Goal: Task Accomplishment & Management: Manage account settings

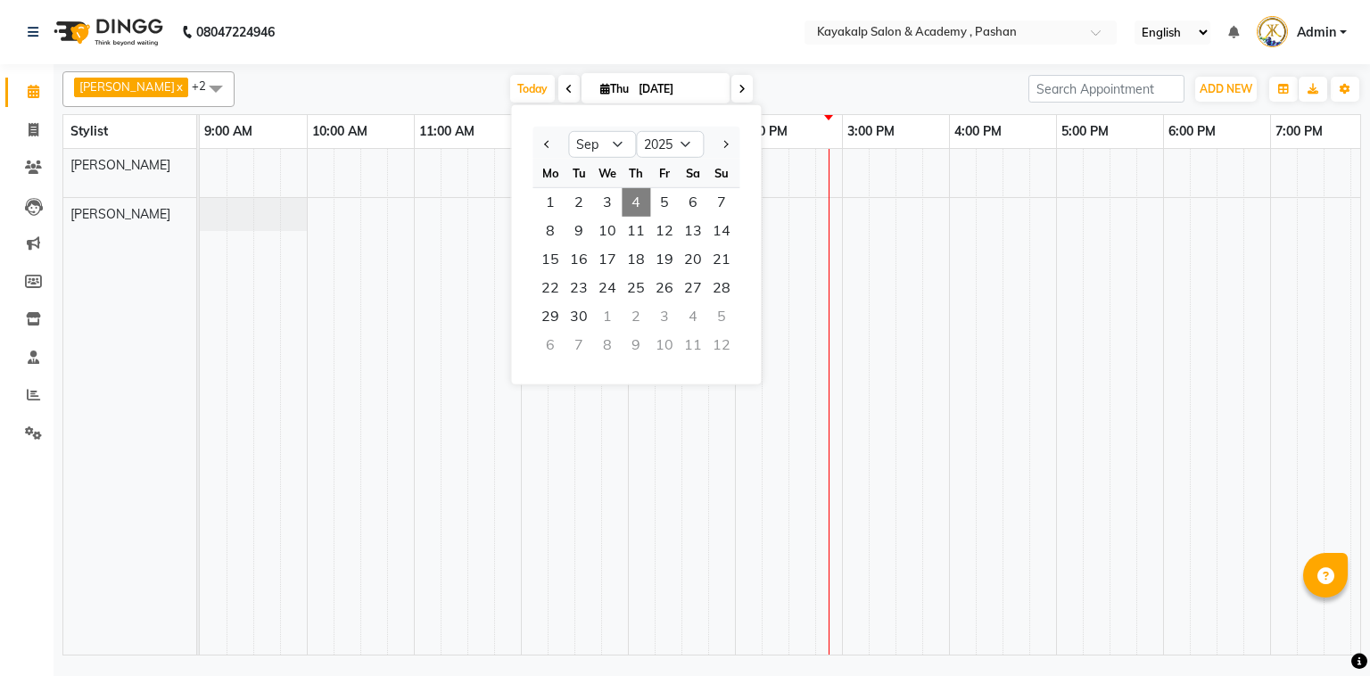
select select "9"
select select "2025"
click at [521, 525] on td at bounding box center [534, 402] width 27 height 506
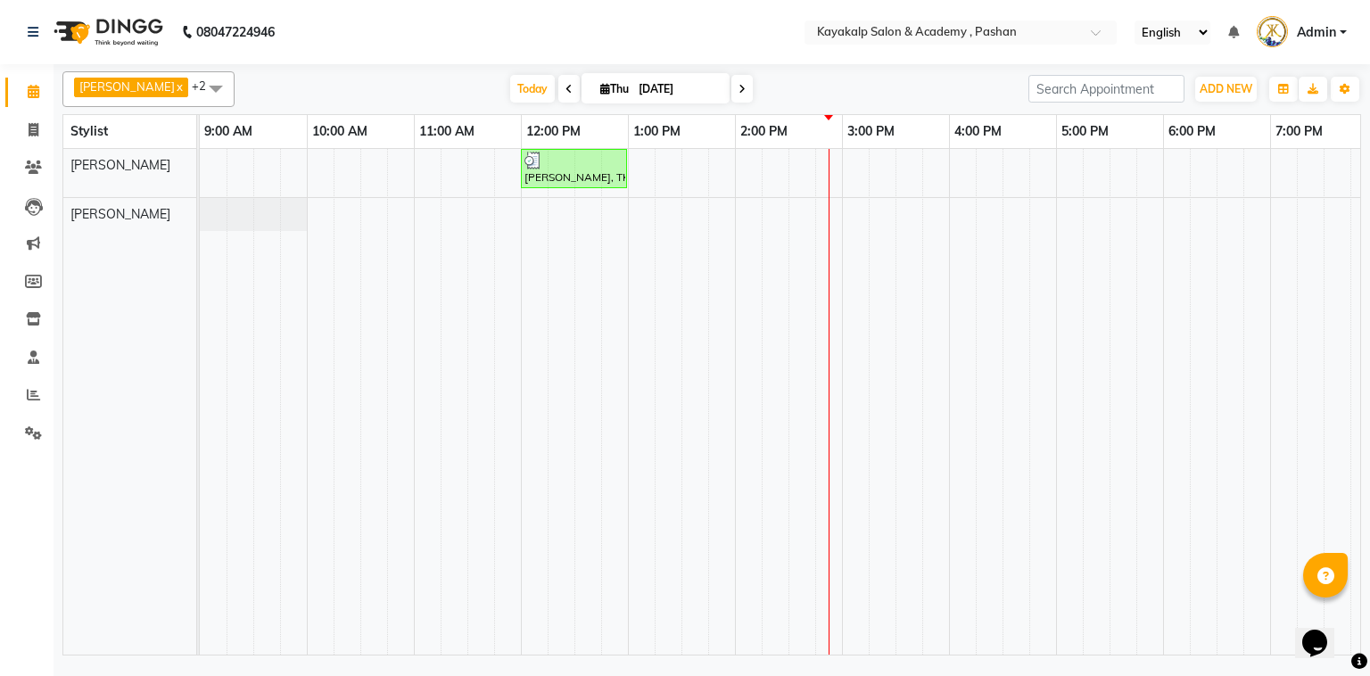
click at [731, 92] on span at bounding box center [741, 89] width 21 height 28
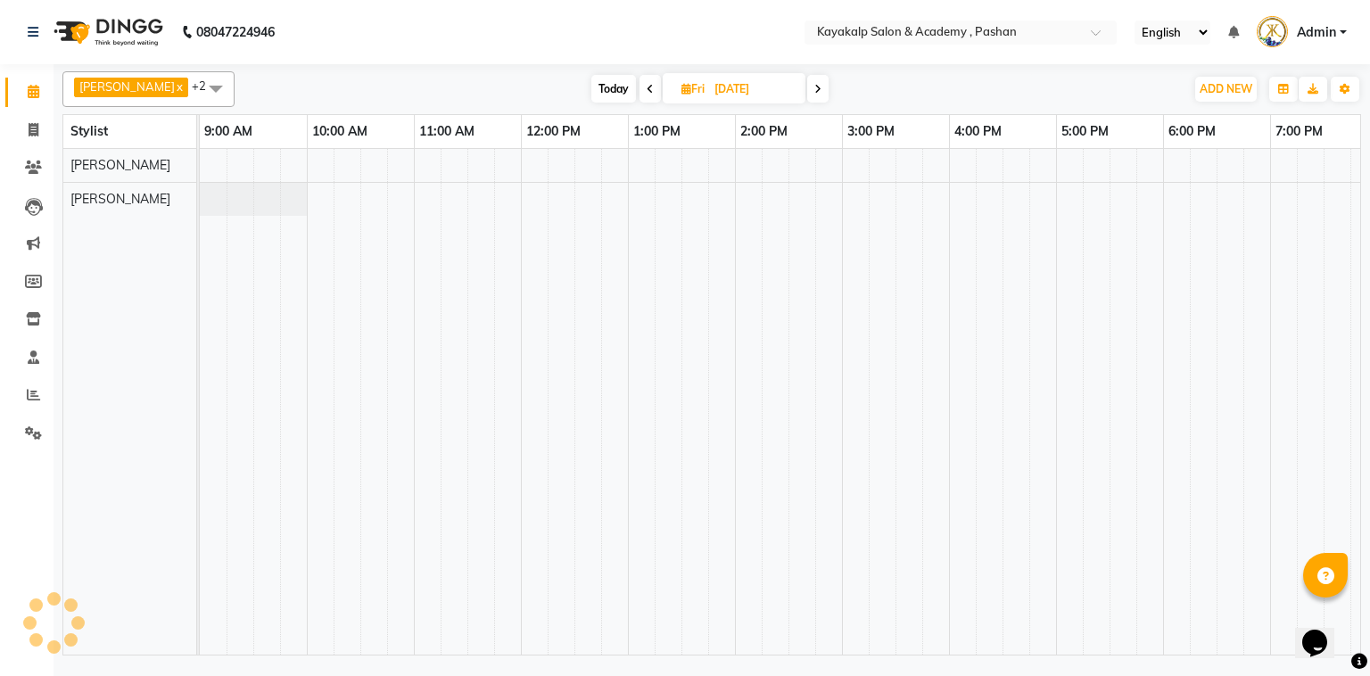
scroll to position [0, 123]
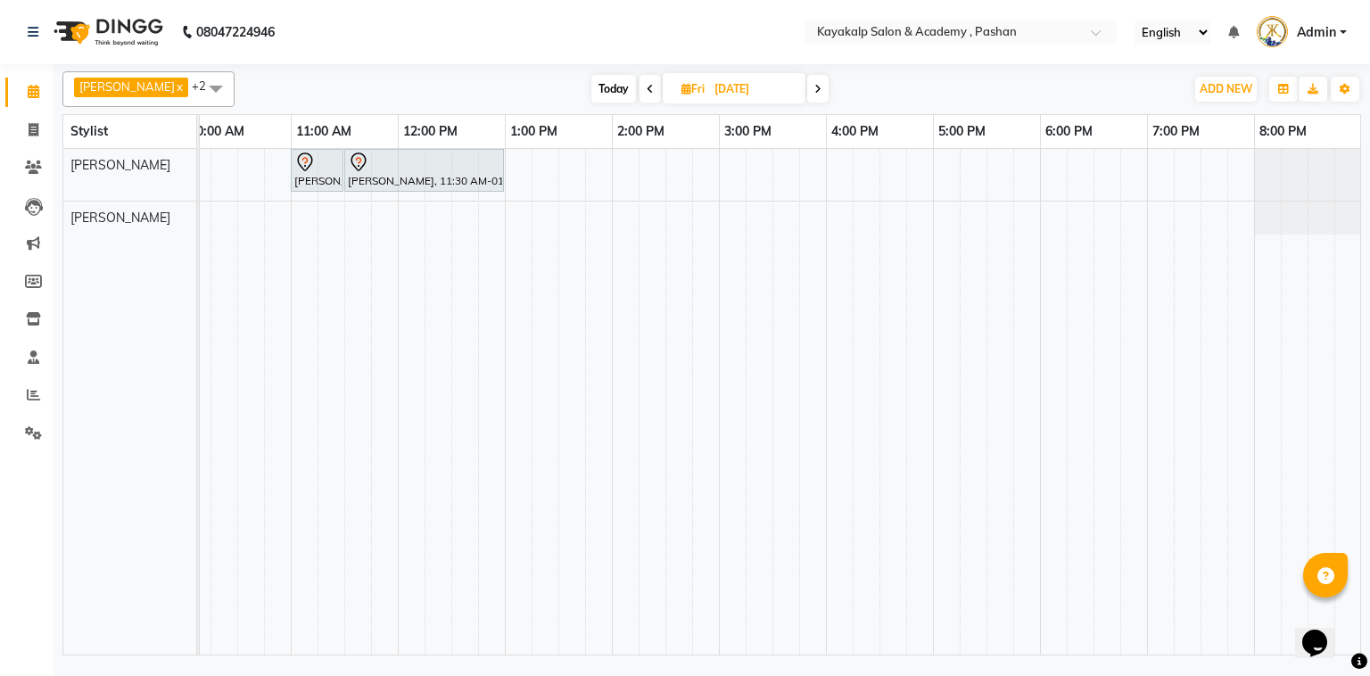
click at [610, 86] on span "Today" at bounding box center [613, 89] width 45 height 28
type input "[DATE]"
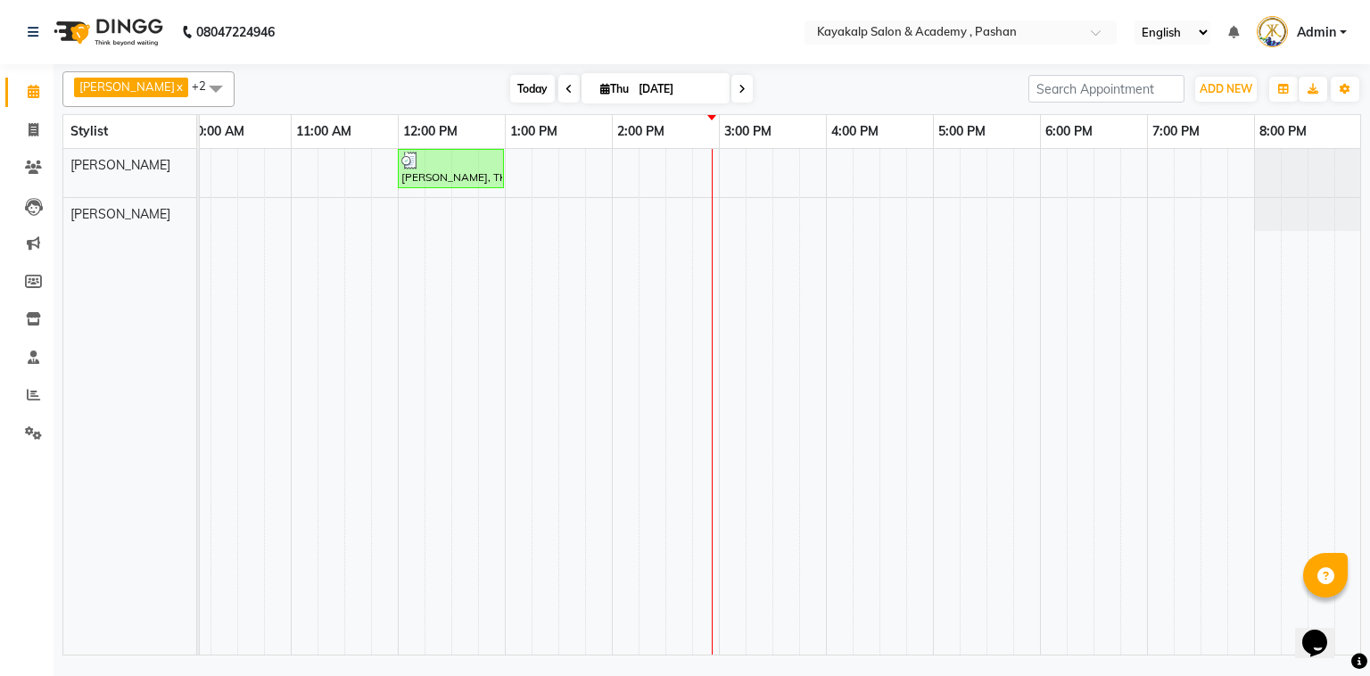
click at [520, 81] on span "Today" at bounding box center [532, 89] width 45 height 28
click at [541, 86] on span "Today" at bounding box center [532, 89] width 45 height 28
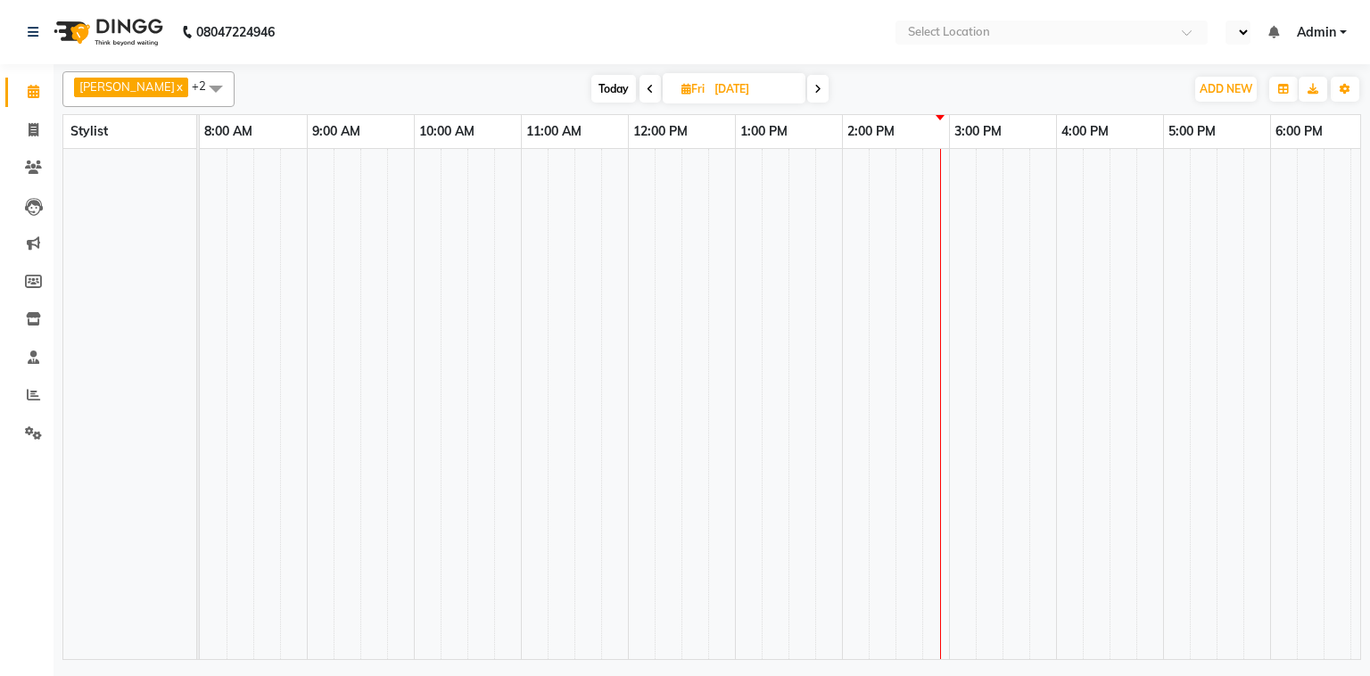
select select "en"
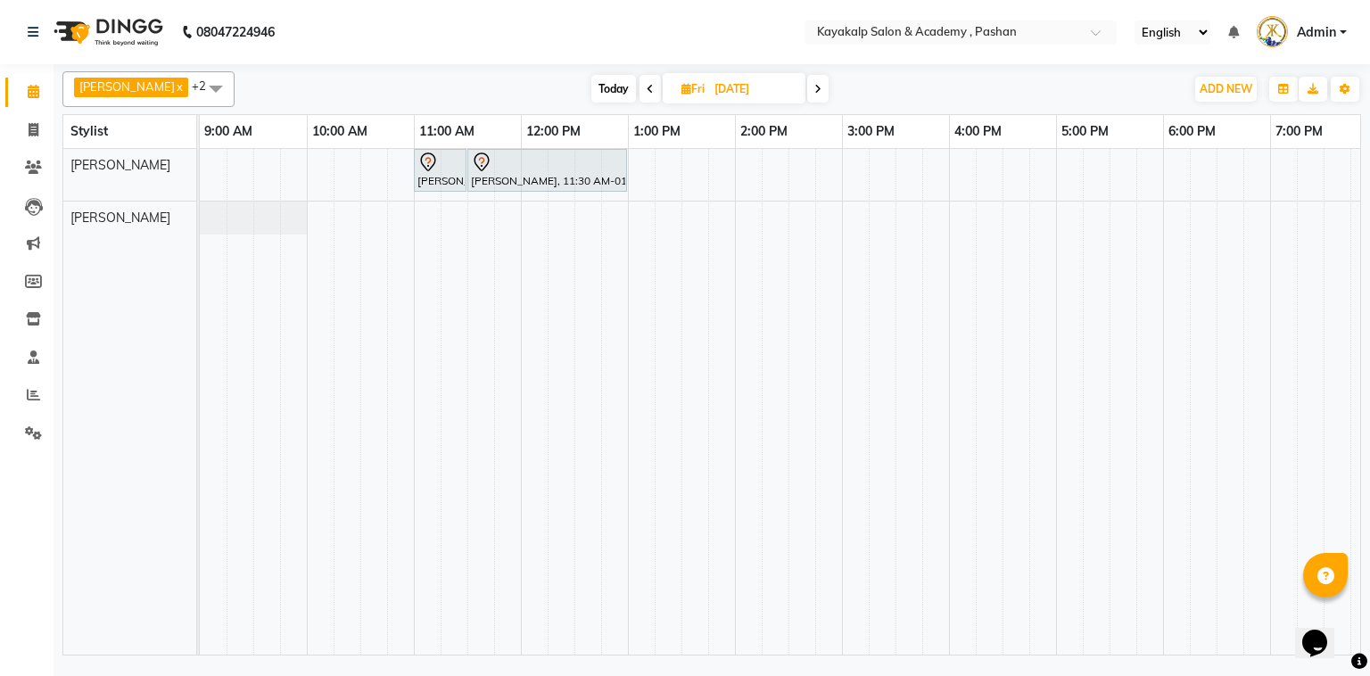
click at [626, 89] on span "Today" at bounding box center [613, 89] width 45 height 28
type input "[DATE]"
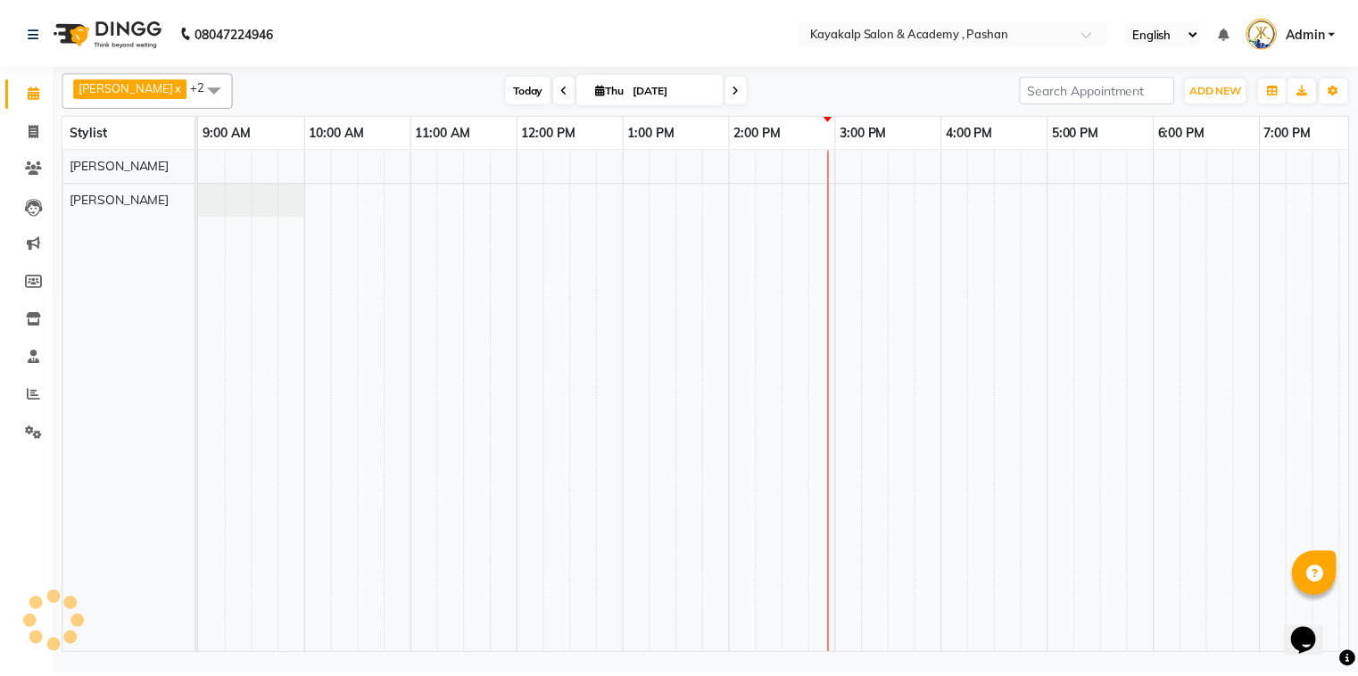
scroll to position [0, 123]
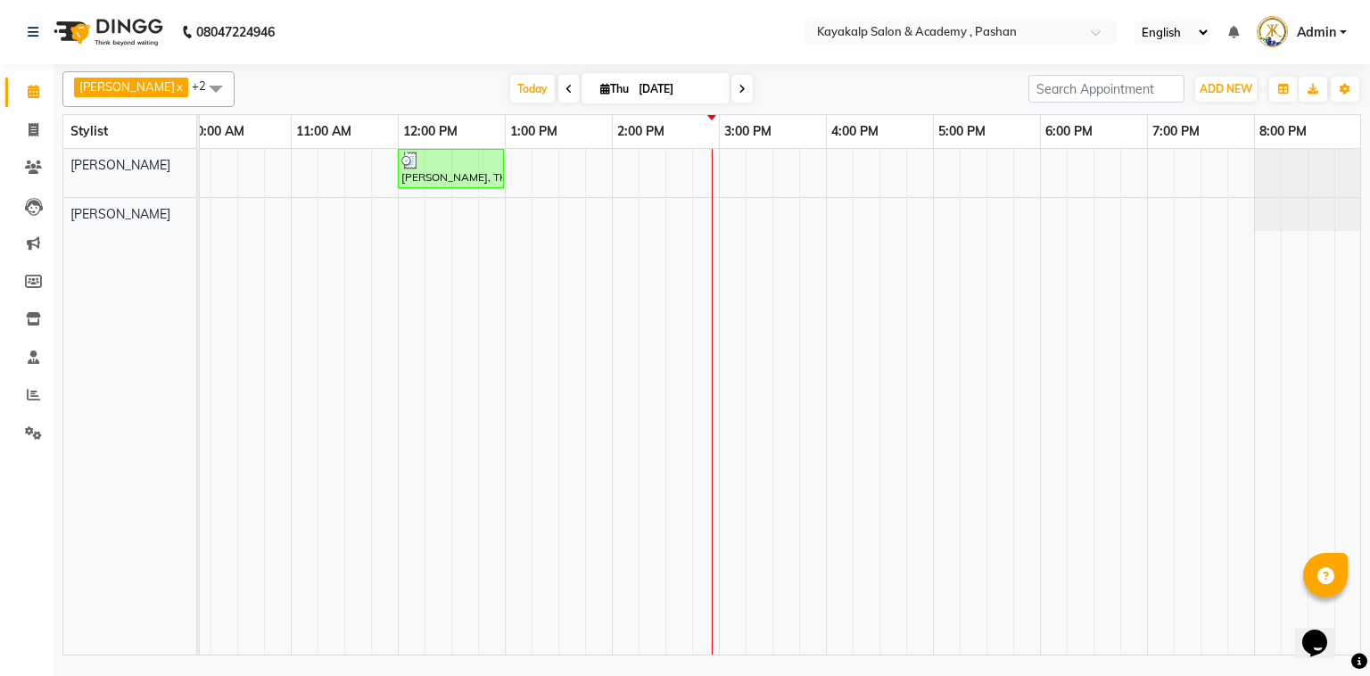
click at [42, 80] on link "Calendar" at bounding box center [26, 92] width 43 height 29
click at [30, 430] on icon at bounding box center [33, 432] width 17 height 13
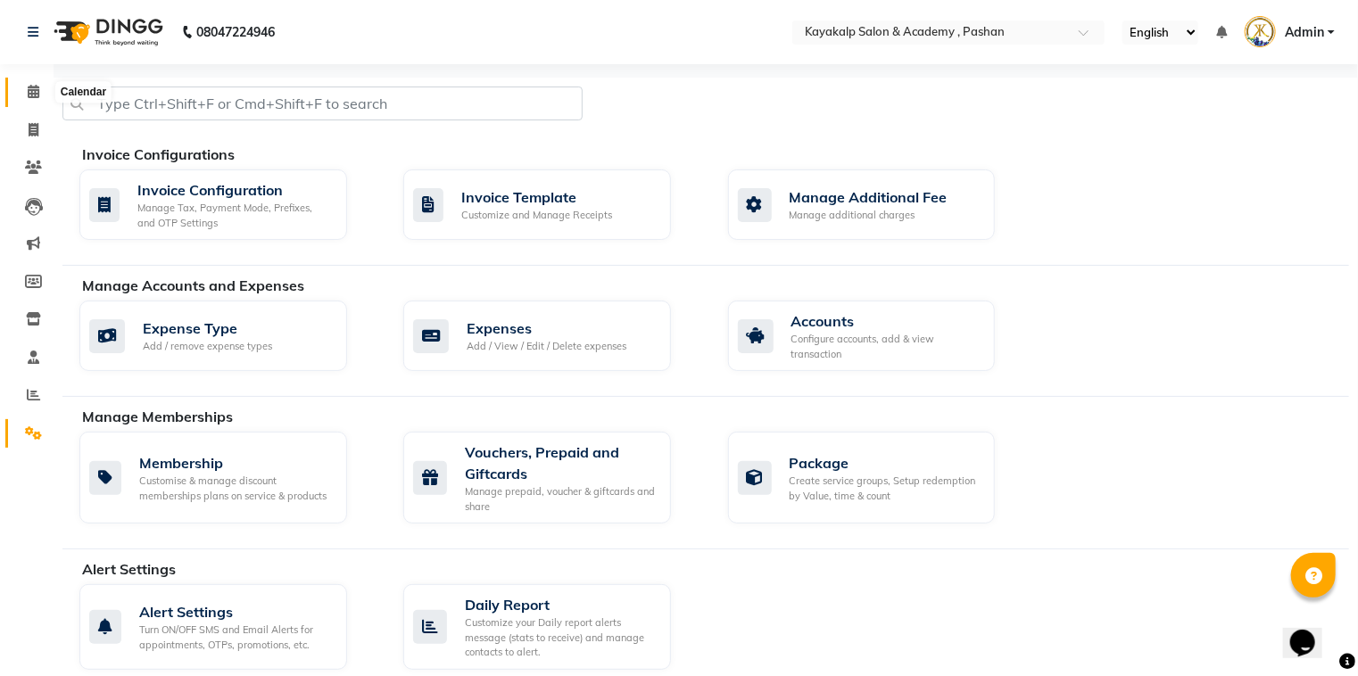
click at [29, 95] on icon at bounding box center [34, 91] width 12 height 13
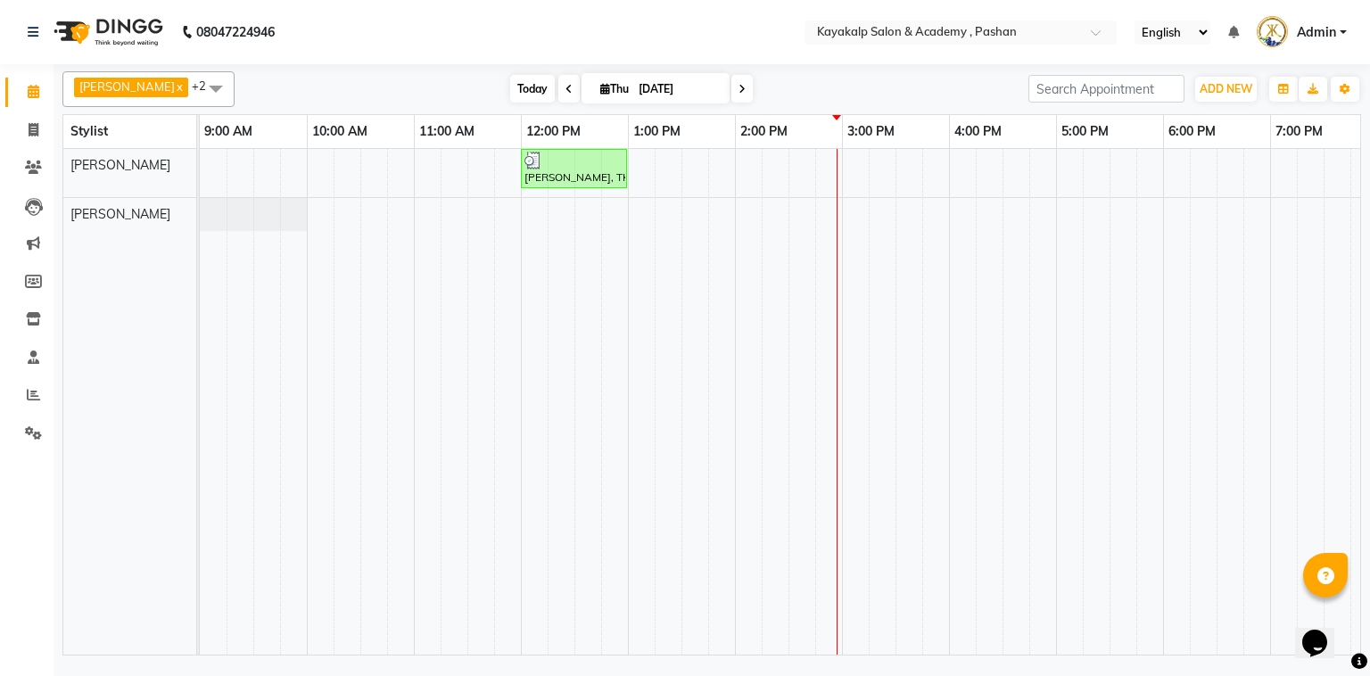
click at [522, 80] on span "Today" at bounding box center [532, 89] width 45 height 28
